Goal: Answer question/provide support

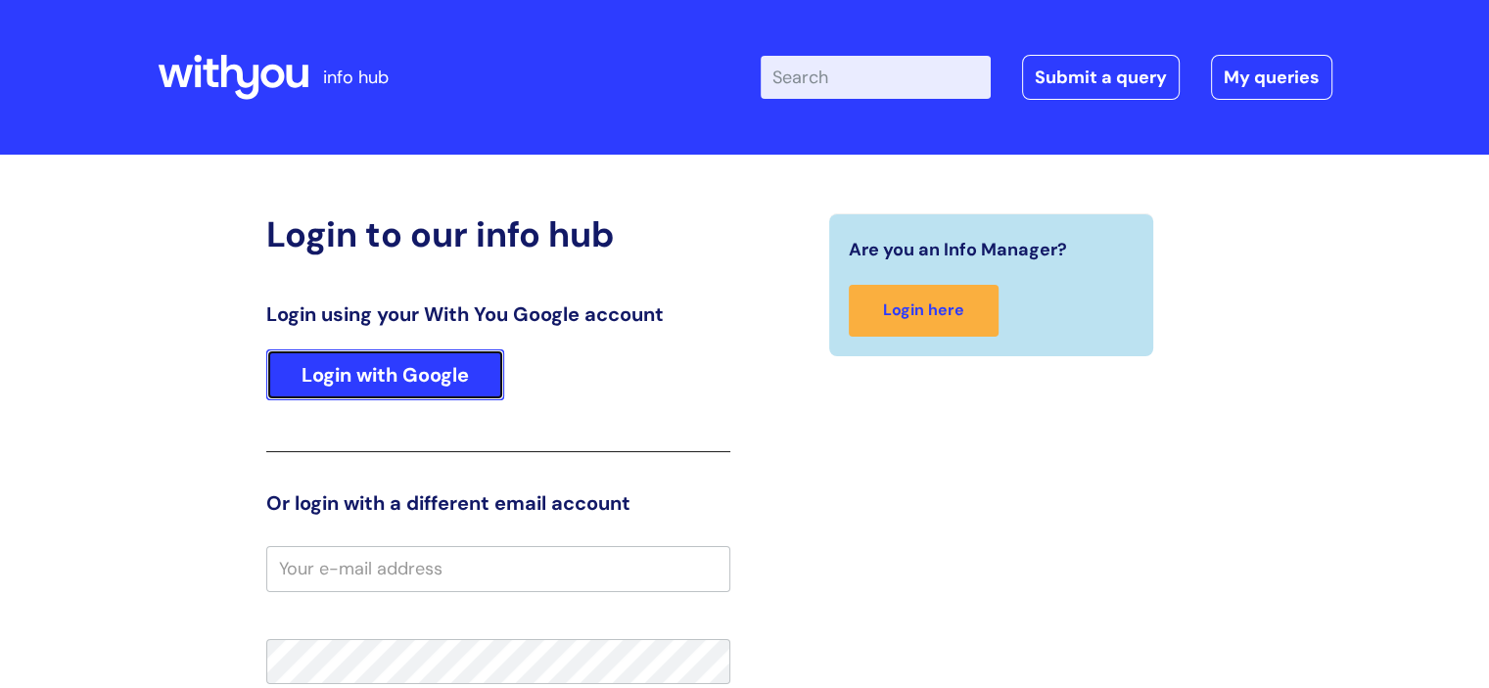
click at [444, 390] on link "Login with Google" at bounding box center [385, 375] width 238 height 51
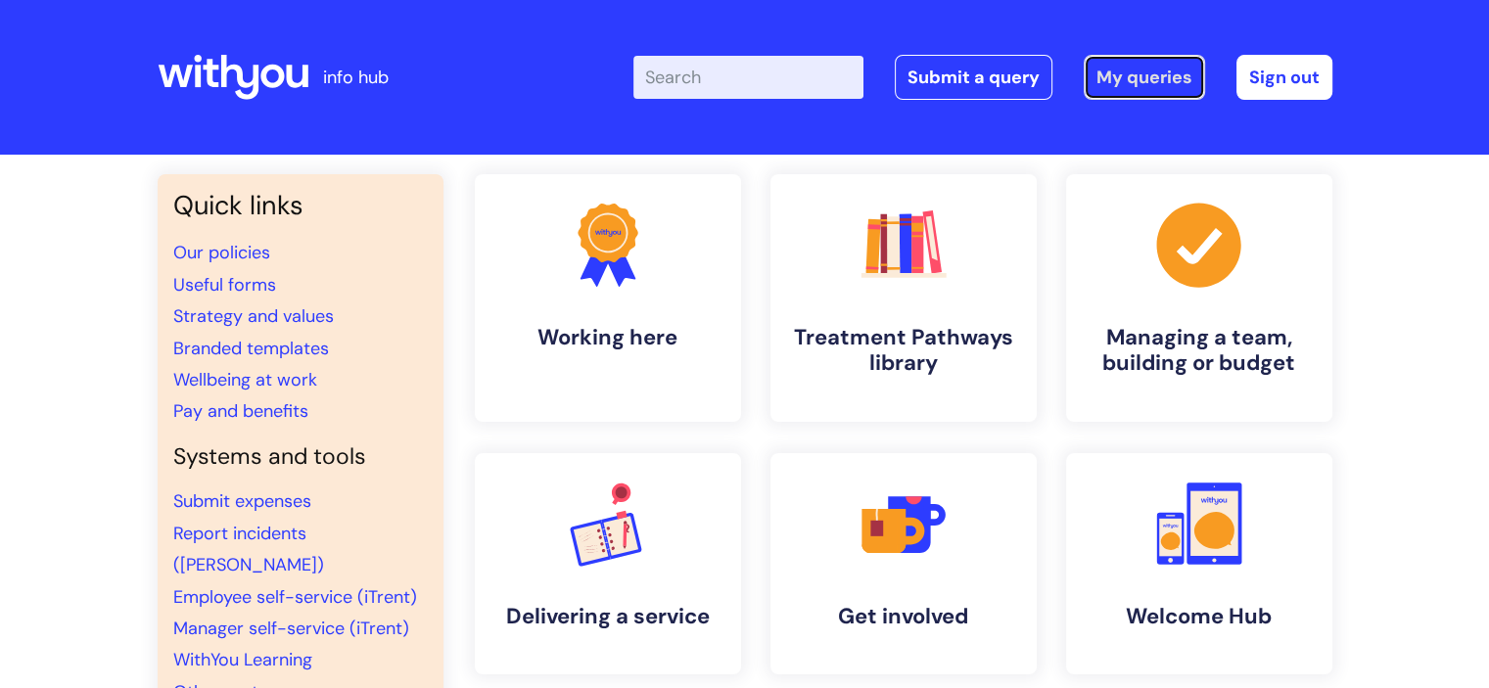
click at [1148, 71] on link "My queries" at bounding box center [1144, 77] width 121 height 45
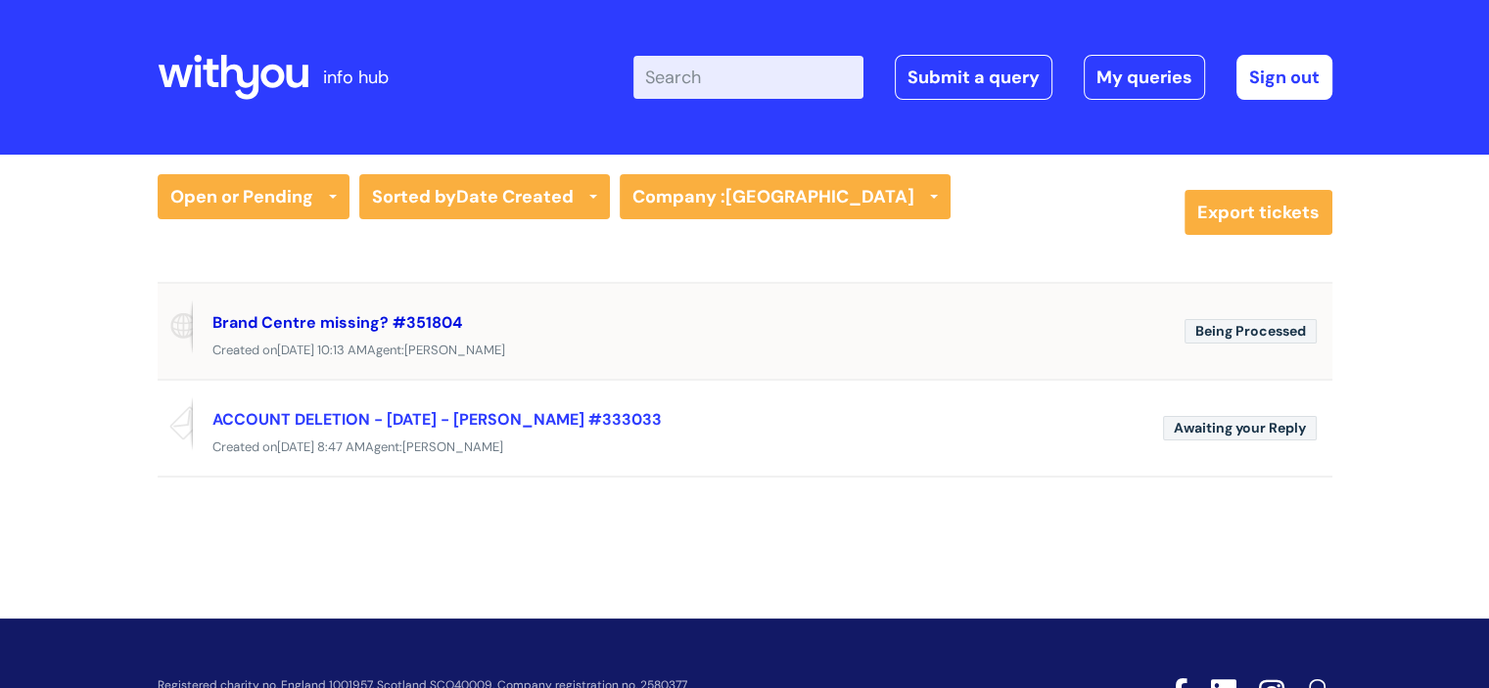
click at [337, 314] on link "Brand Centre missing? #351804" at bounding box center [337, 322] width 250 height 21
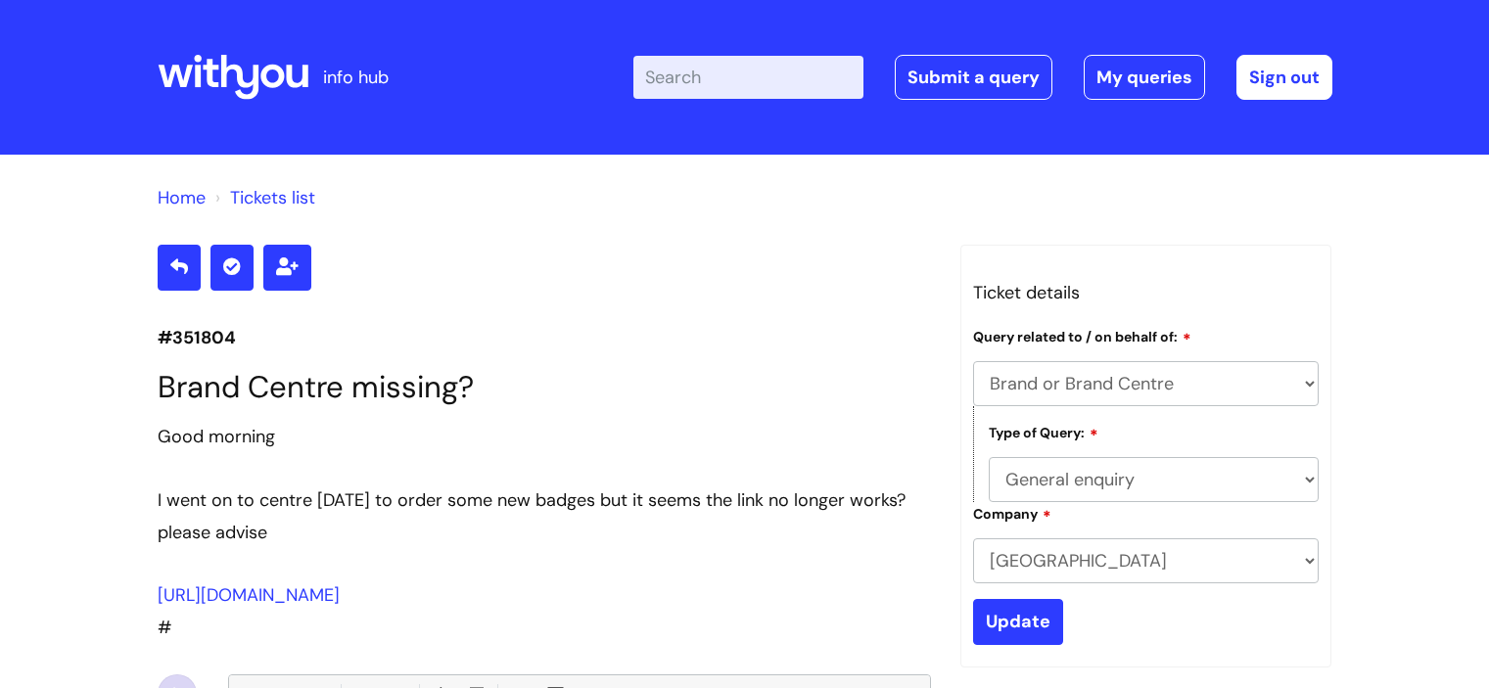
select select "Brand or Brand Centre"
select select "General enquiry"
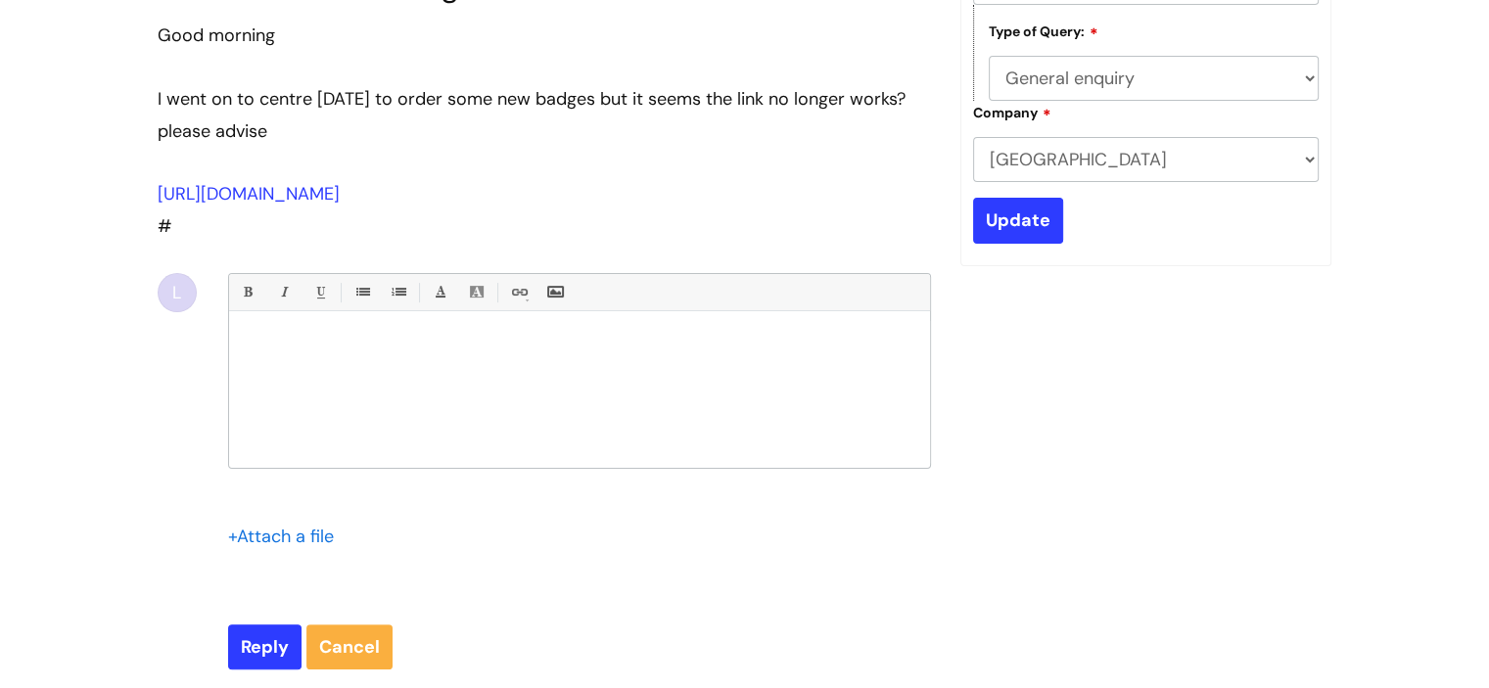
click at [573, 367] on div at bounding box center [579, 394] width 701 height 147
click at [269, 647] on input "Reply" at bounding box center [264, 647] width 73 height 45
type input "Please Wait..."
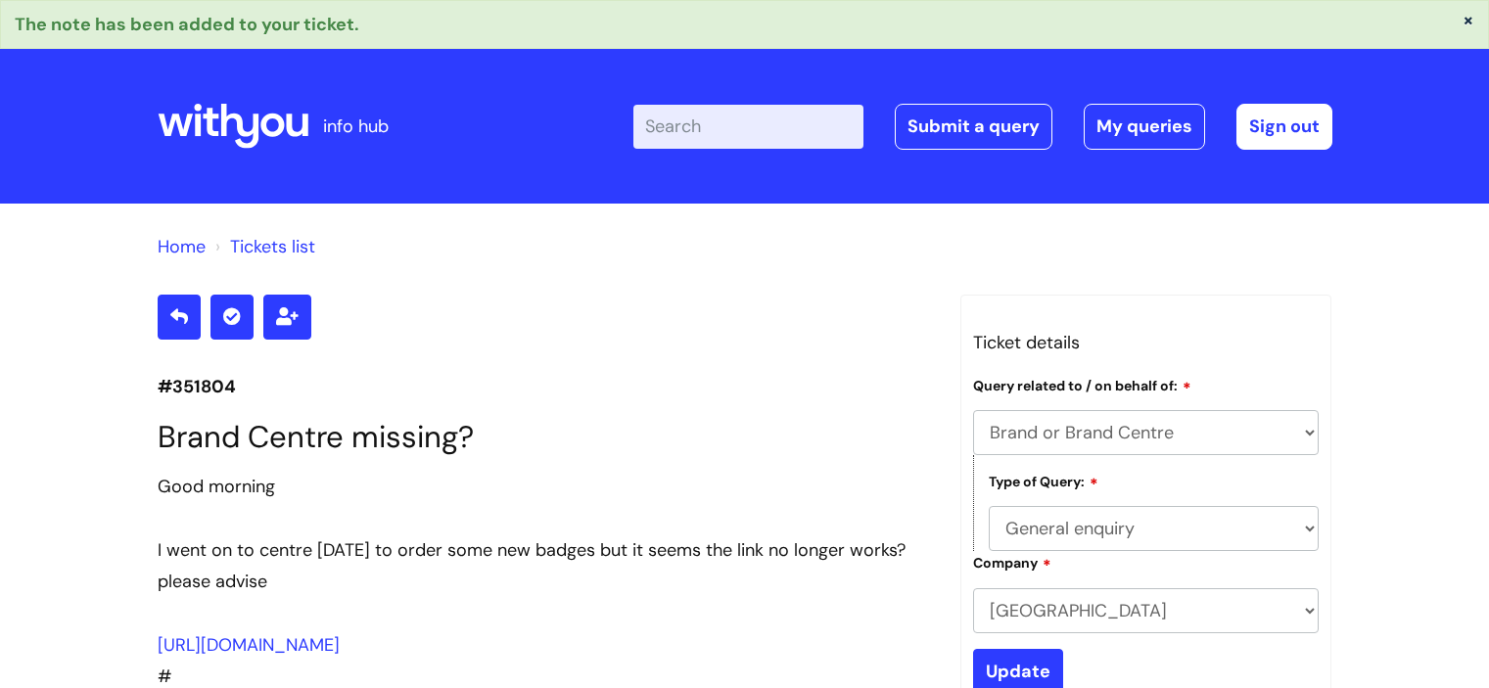
select select "Brand or Brand Centre"
select select "General enquiry"
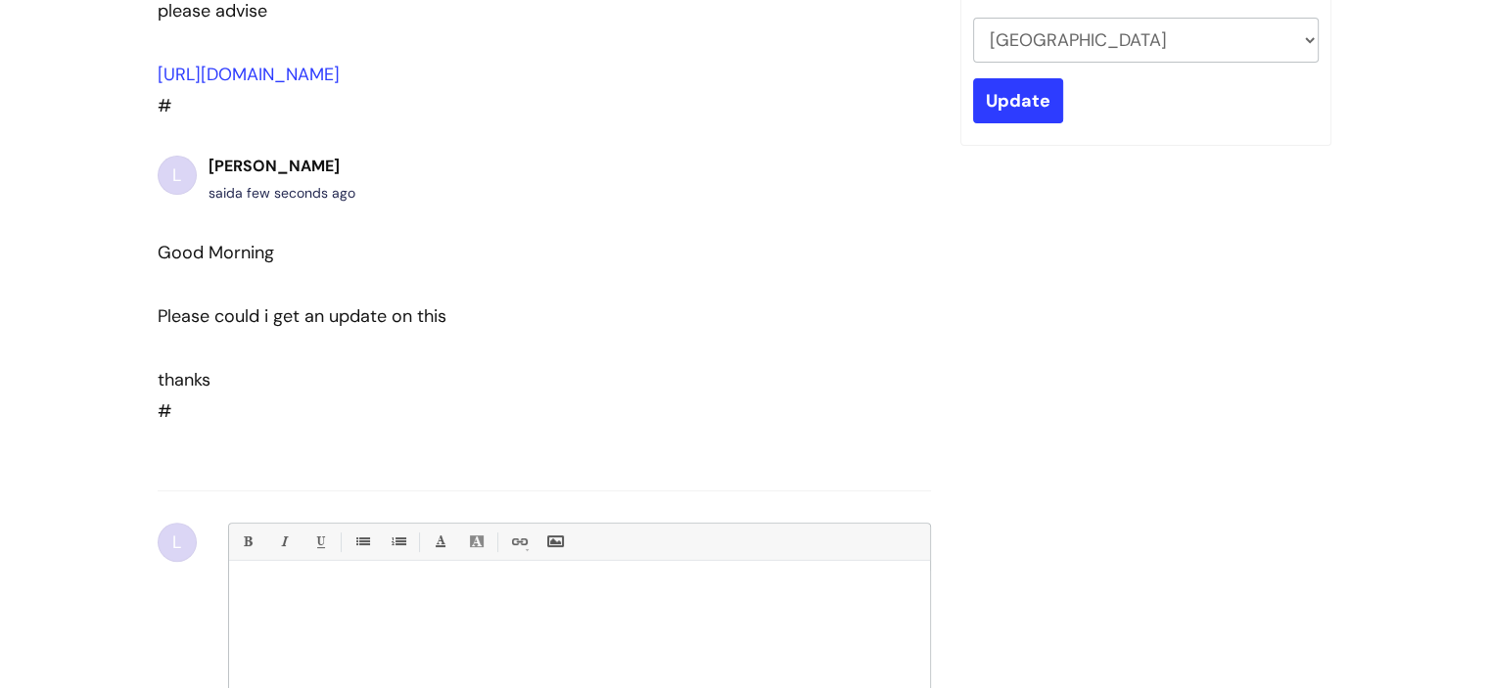
scroll to position [428, 0]
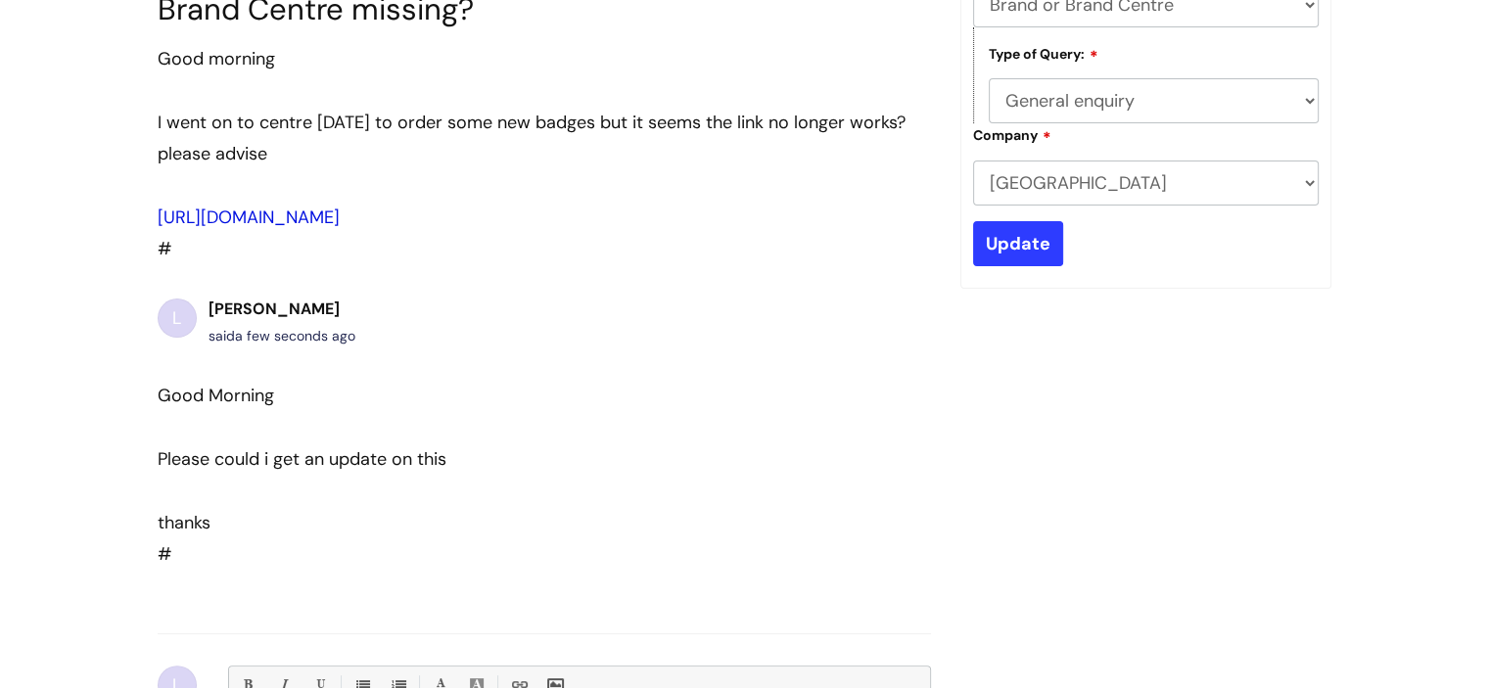
click at [279, 206] on link "[URL][DOMAIN_NAME]" at bounding box center [249, 217] width 182 height 23
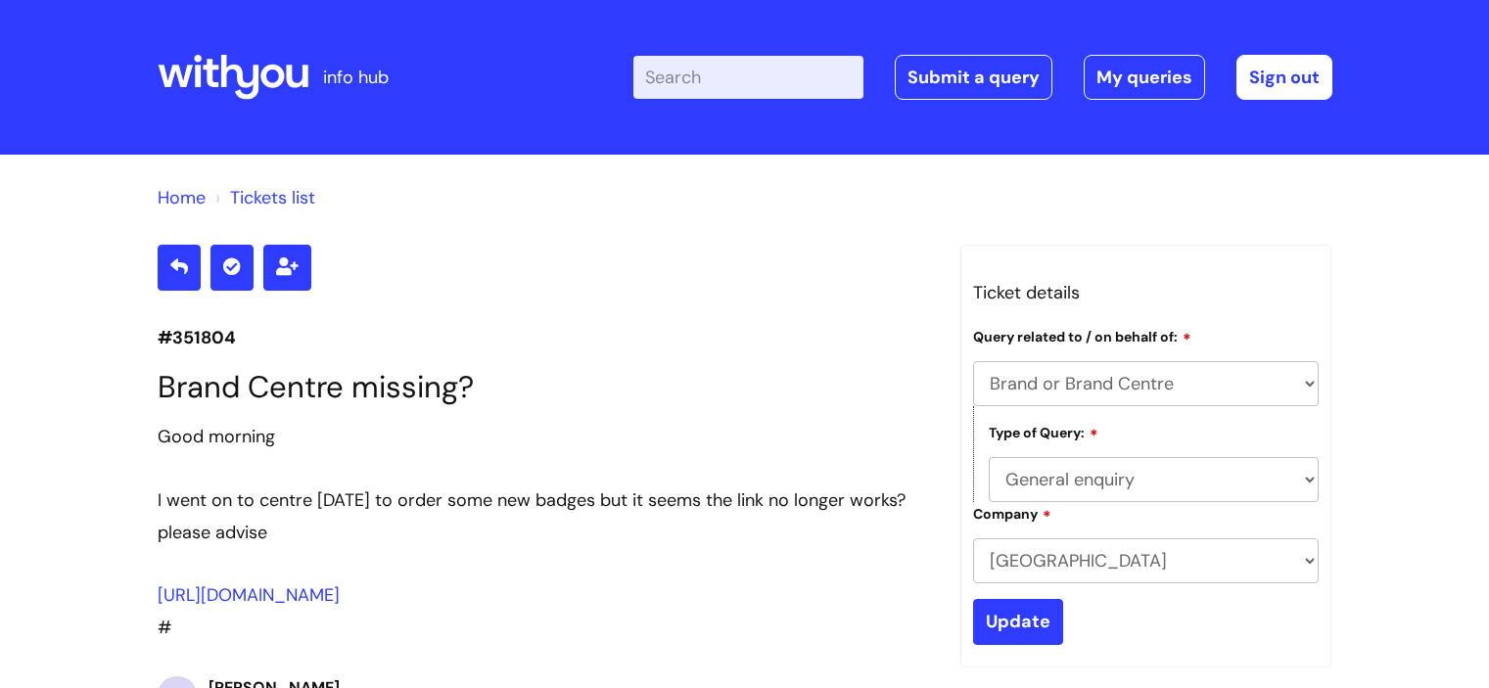
select select "Brand or Brand Centre"
select select "General enquiry"
